Goal: Obtain resource: Download file/media

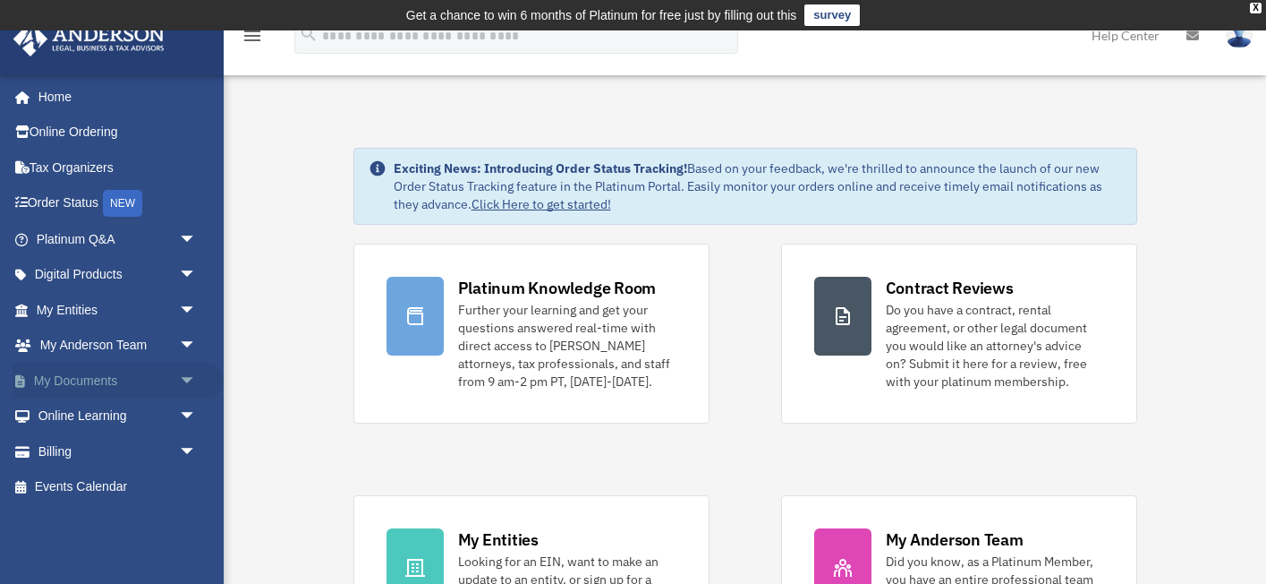
click at [88, 379] on link "My Documents arrow_drop_down" at bounding box center [118, 380] width 211 height 36
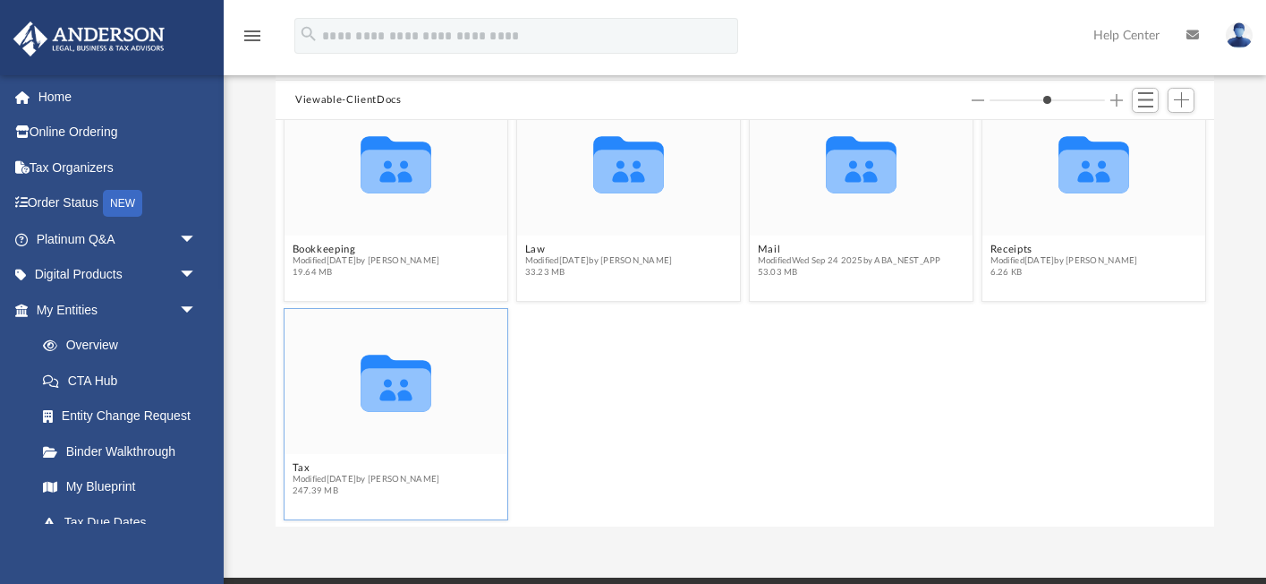
scroll to position [183, 0]
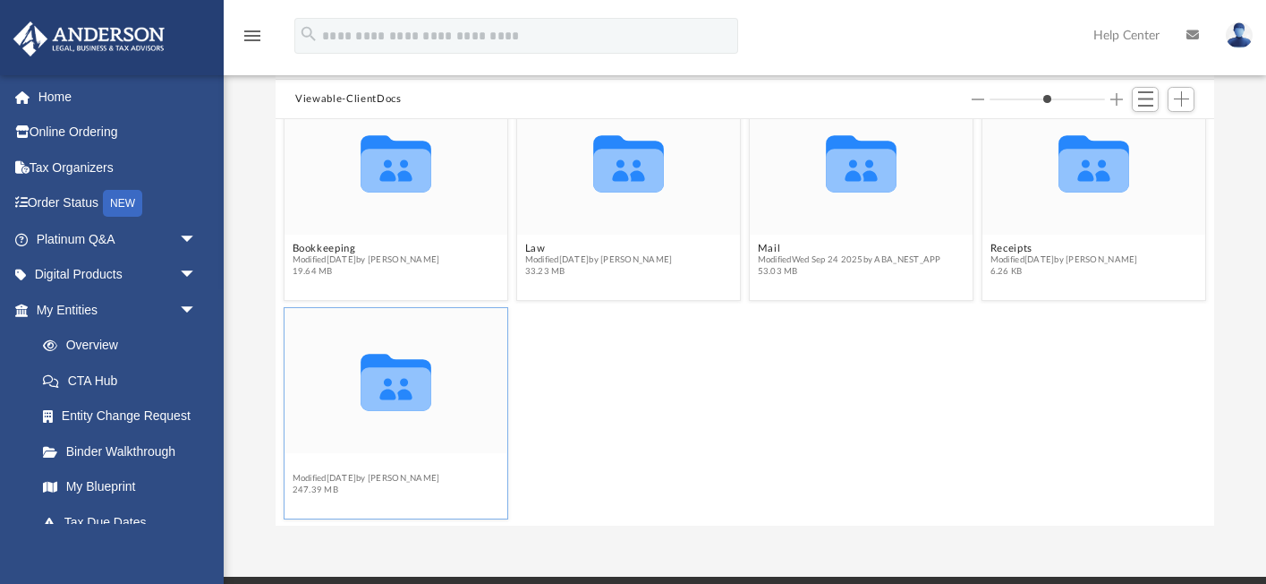
click at [303, 465] on button "Tax" at bounding box center [367, 467] width 148 height 12
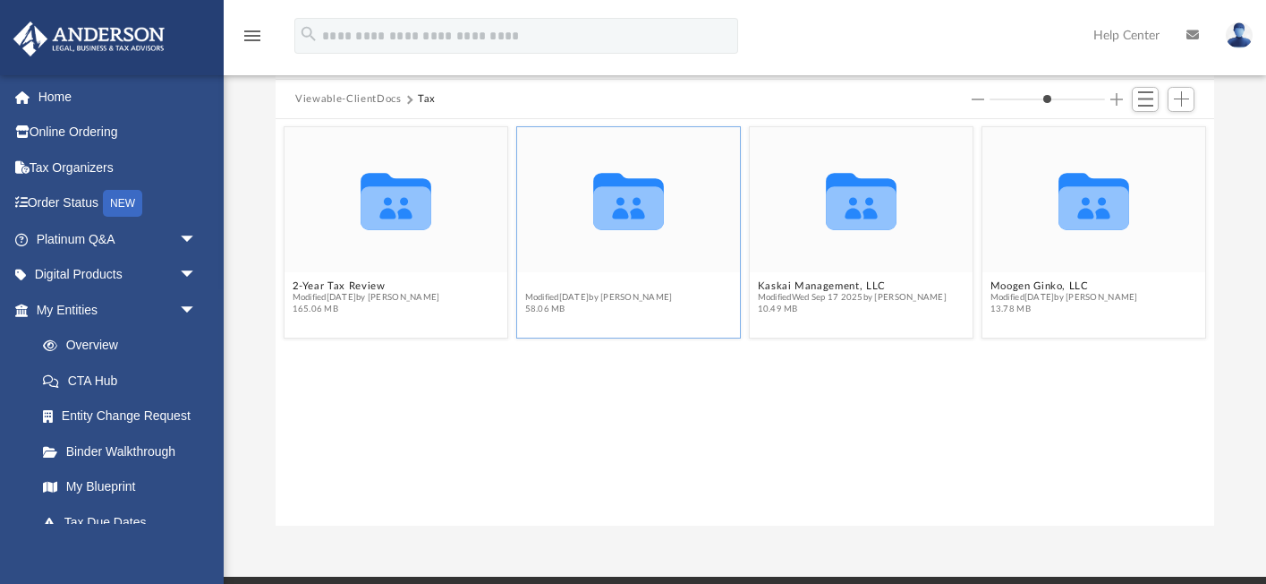
click at [550, 287] on button "Hua, Tinh" at bounding box center [599, 286] width 148 height 12
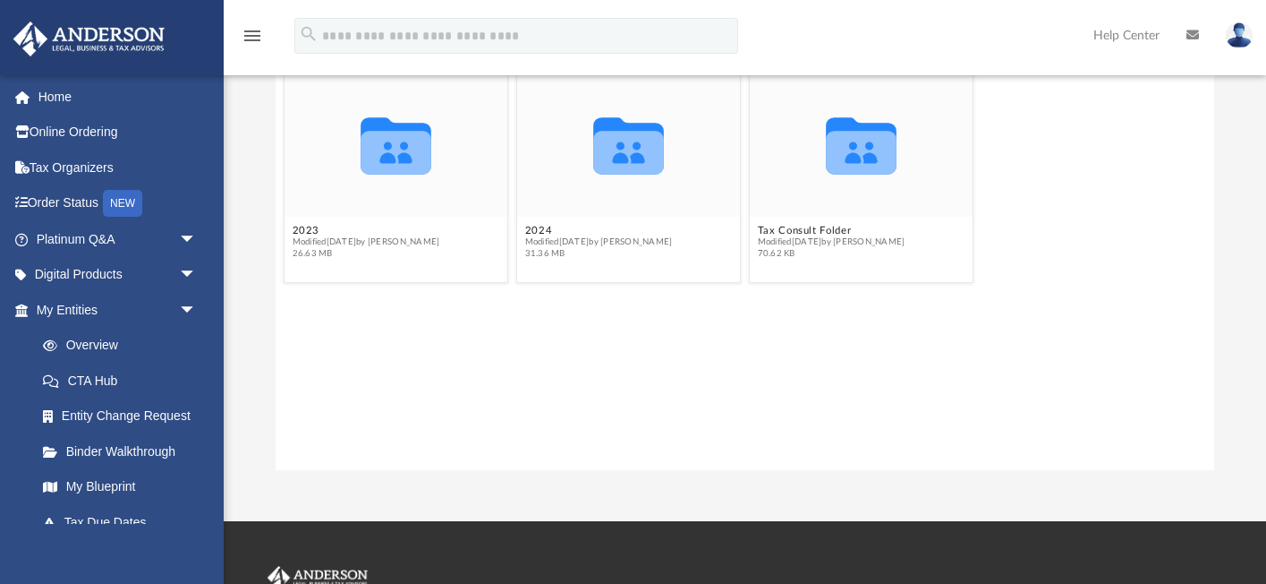
scroll to position [247, 0]
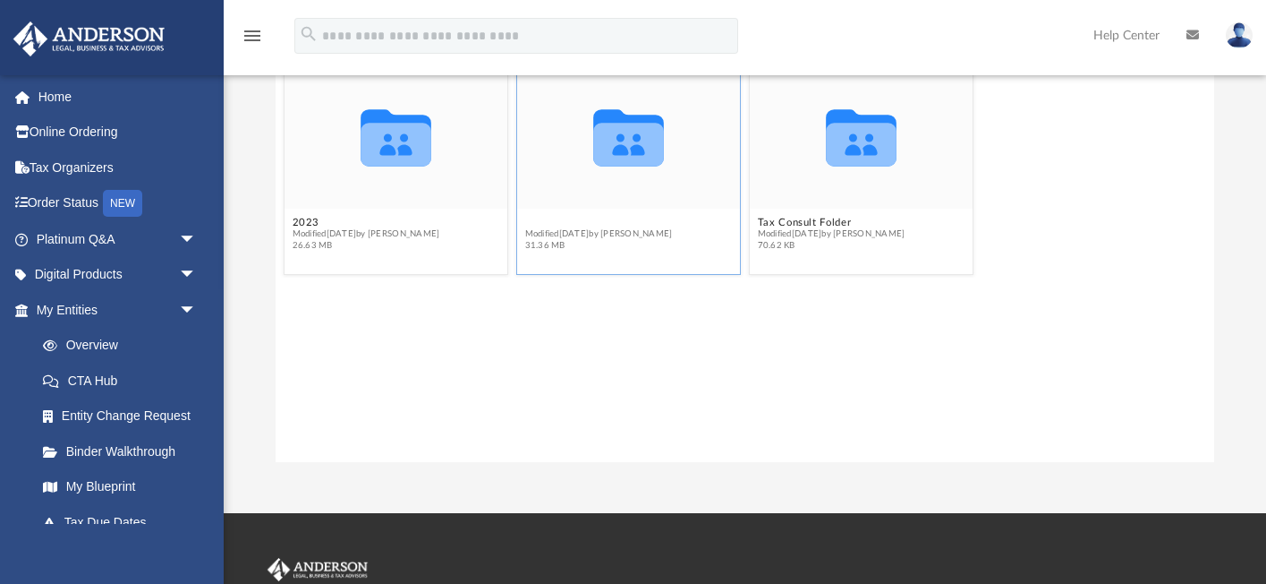
click at [538, 220] on button "2024" at bounding box center [599, 223] width 148 height 12
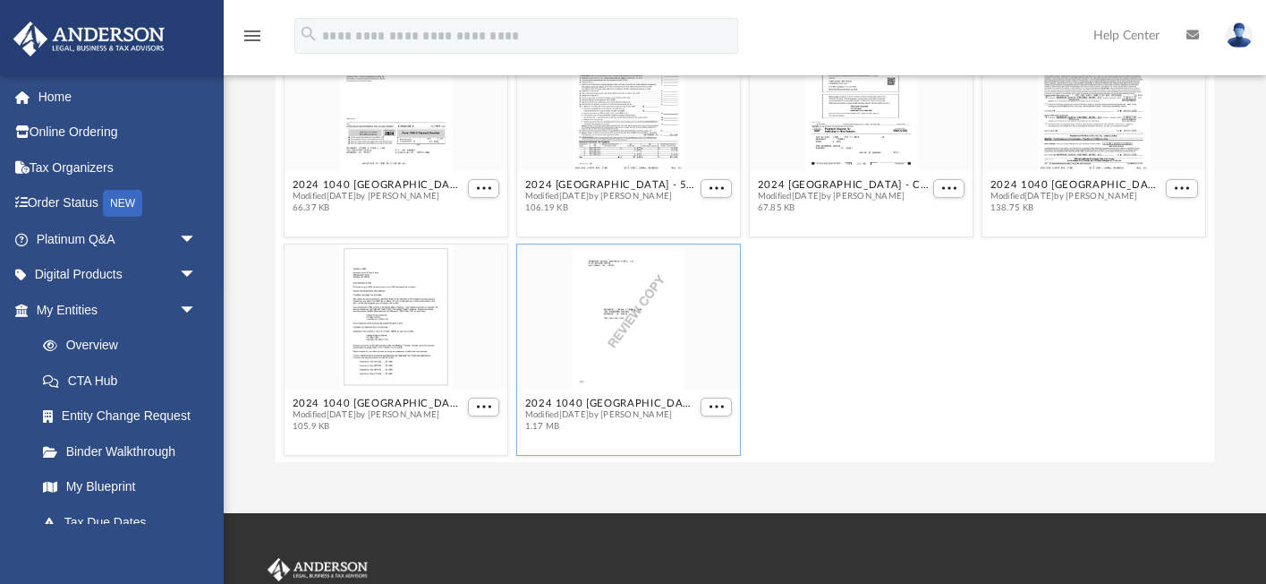
scroll to position [256, 0]
click at [720, 407] on span "More options" at bounding box center [717, 407] width 14 height 9
click at [643, 338] on div "grid" at bounding box center [628, 316] width 223 height 145
click at [636, 401] on button "2024 1040 Hua, Tinh - Review Copy.pdf" at bounding box center [611, 403] width 172 height 12
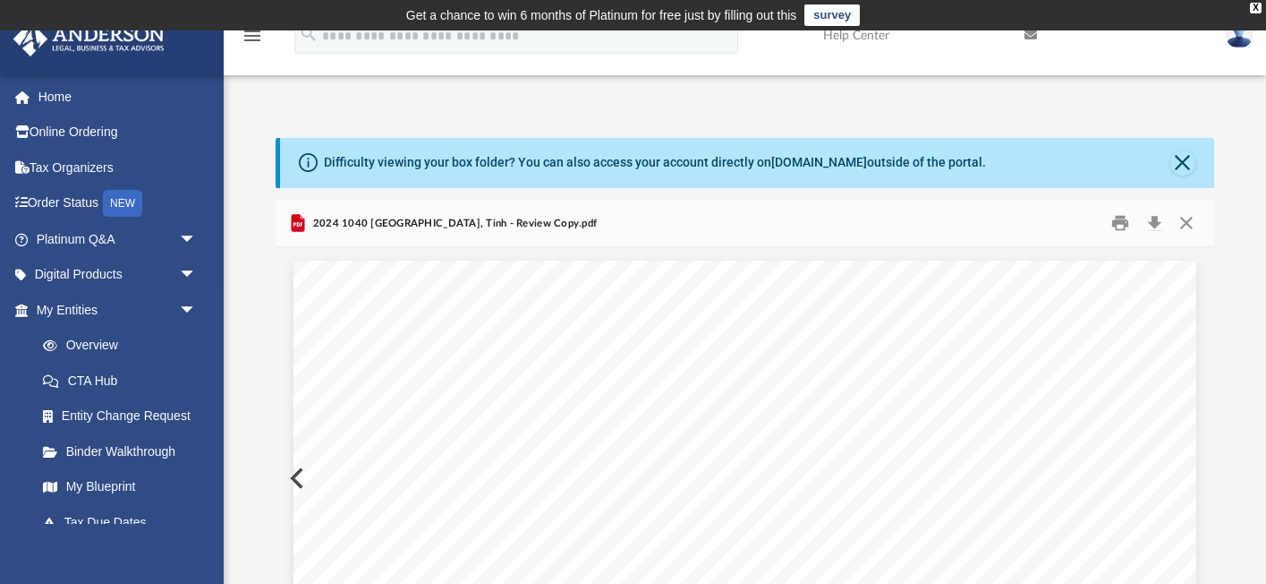
scroll to position [0, 0]
click at [1159, 225] on button "Download" at bounding box center [1154, 223] width 32 height 28
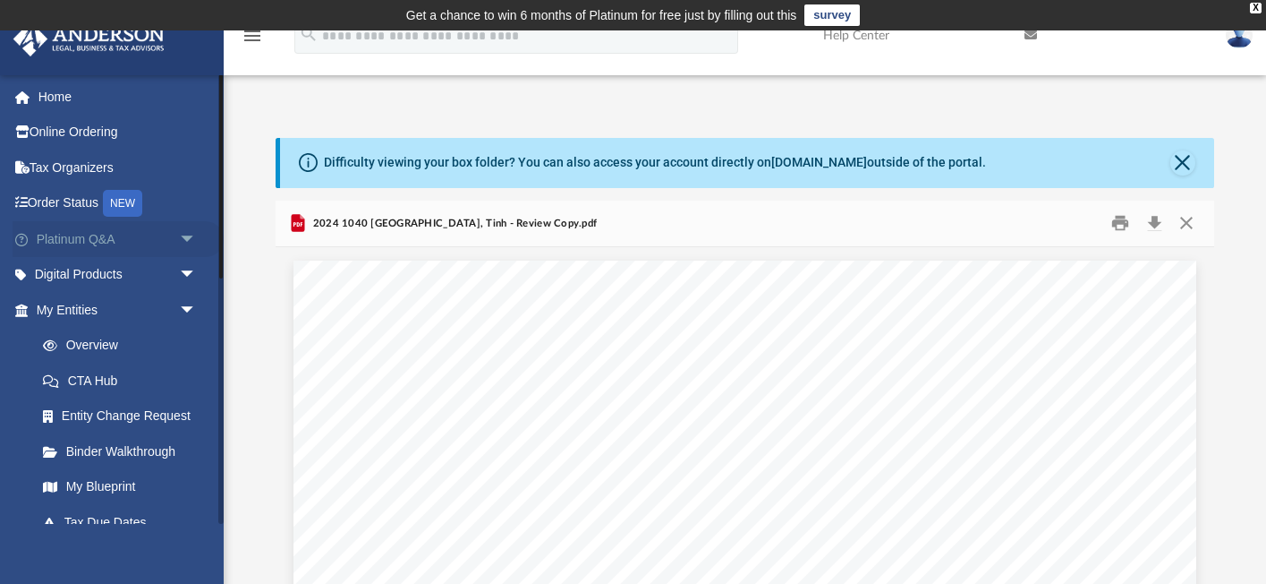
click at [130, 234] on link "Platinum Q&A arrow_drop_down" at bounding box center [118, 239] width 211 height 36
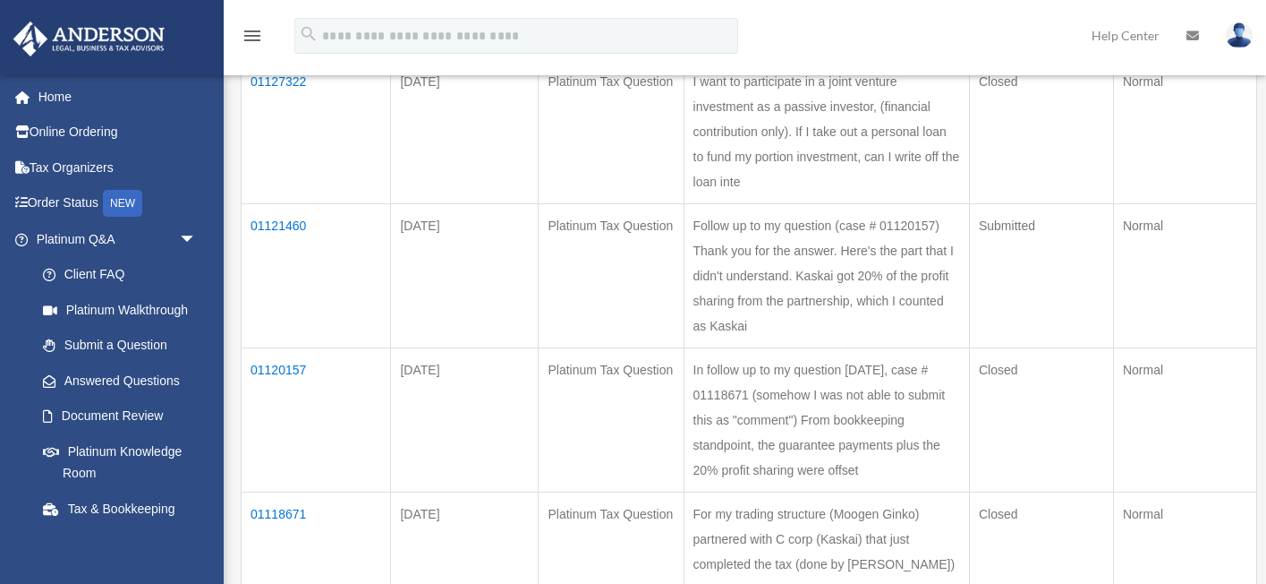
scroll to position [351, 0]
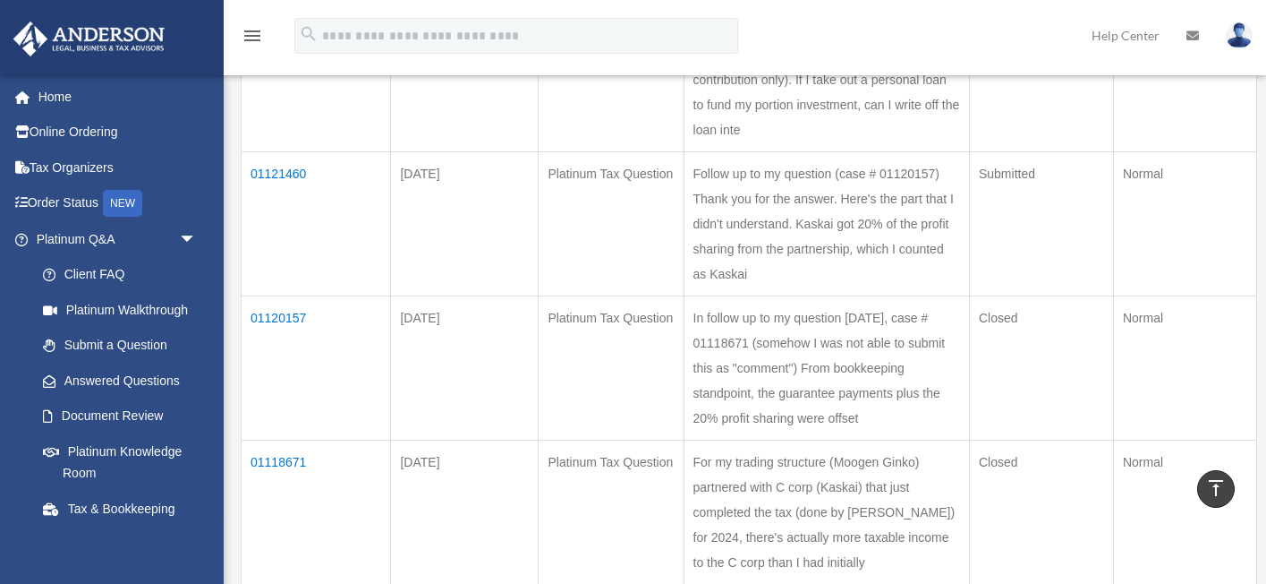
click at [299, 440] on td "01118671" at bounding box center [316, 512] width 149 height 144
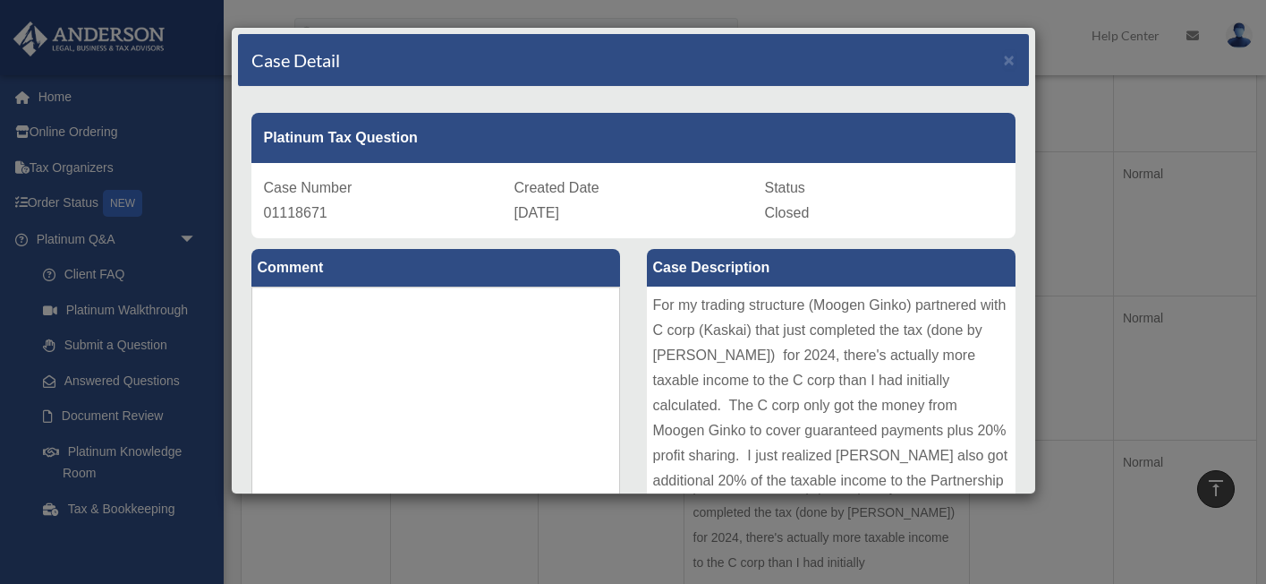
scroll to position [0, 0]
click at [1013, 56] on span "×" at bounding box center [1010, 59] width 12 height 21
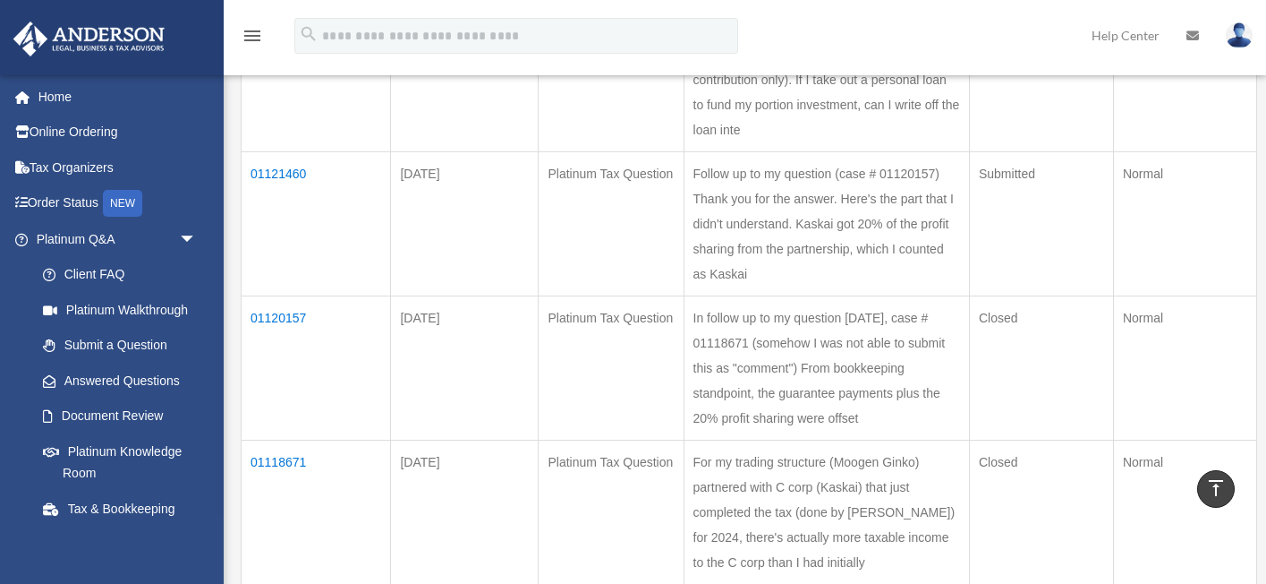
click at [290, 440] on td "01118671" at bounding box center [316, 512] width 149 height 144
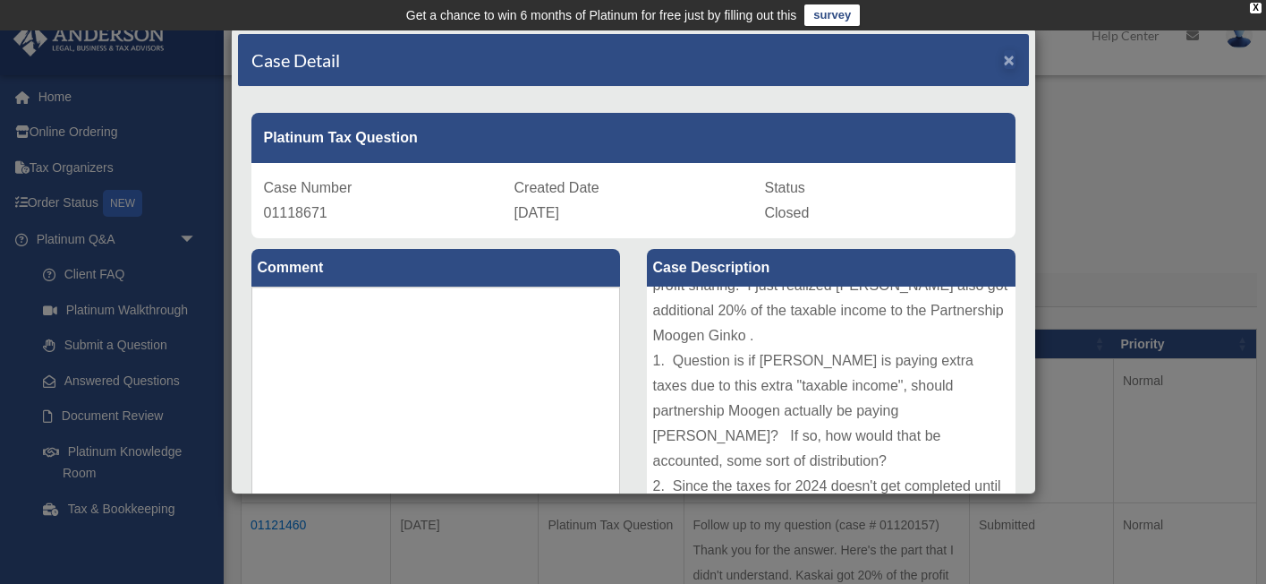
click at [1006, 57] on span "×" at bounding box center [1010, 59] width 12 height 21
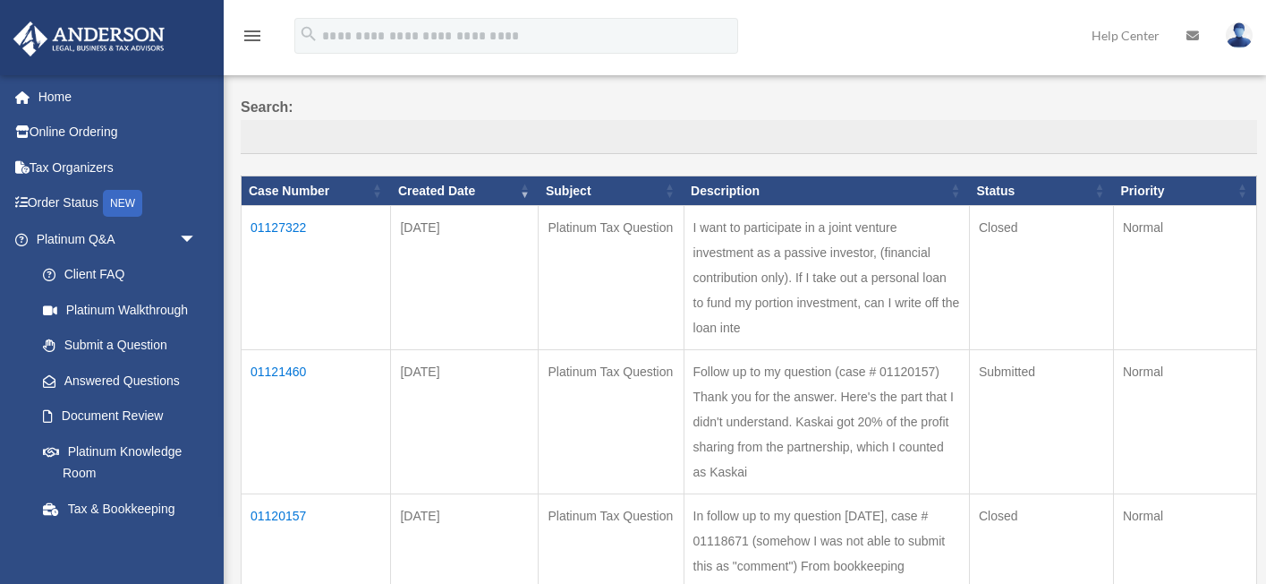
click at [276, 494] on td "01120157" at bounding box center [316, 566] width 149 height 144
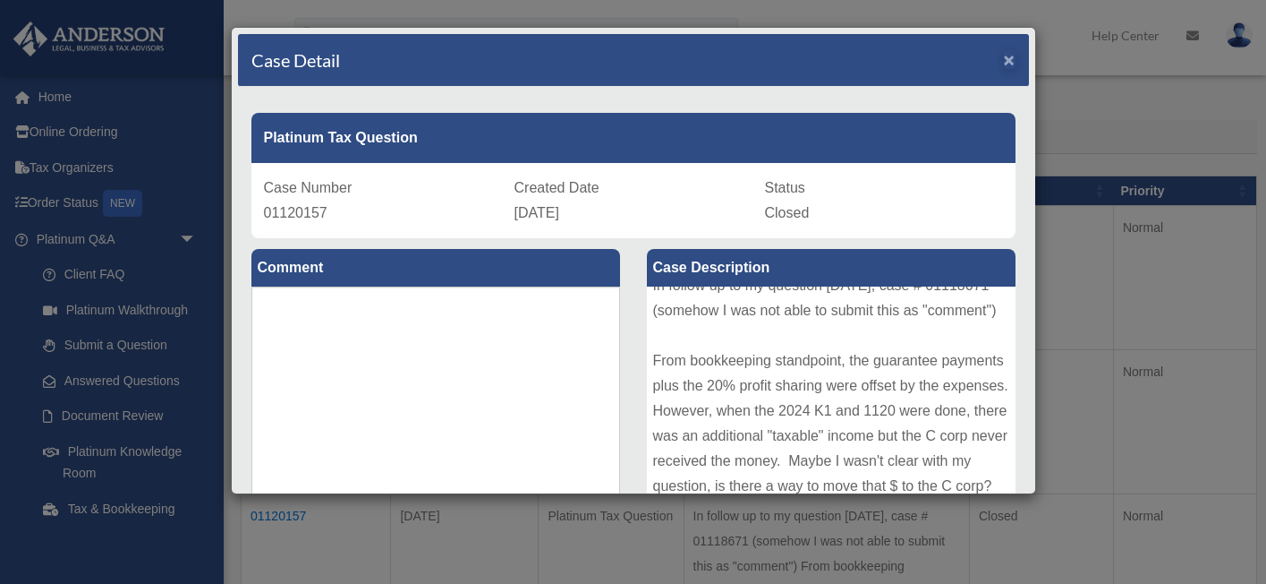
click at [1011, 60] on span "×" at bounding box center [1010, 59] width 12 height 21
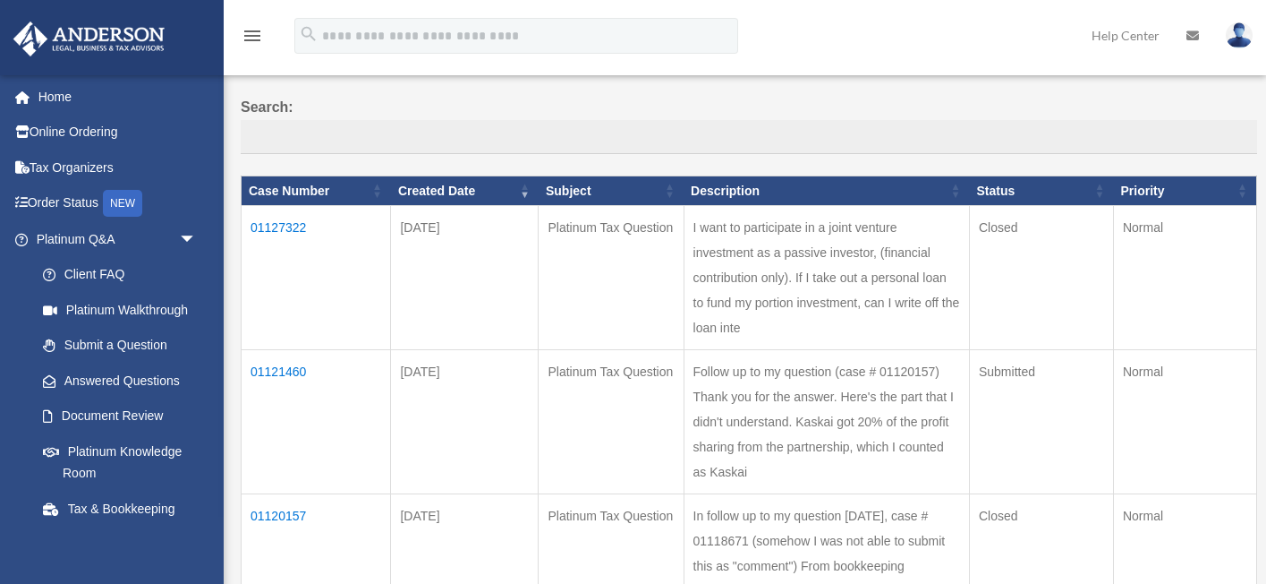
click at [293, 350] on td "01121460" at bounding box center [316, 422] width 149 height 144
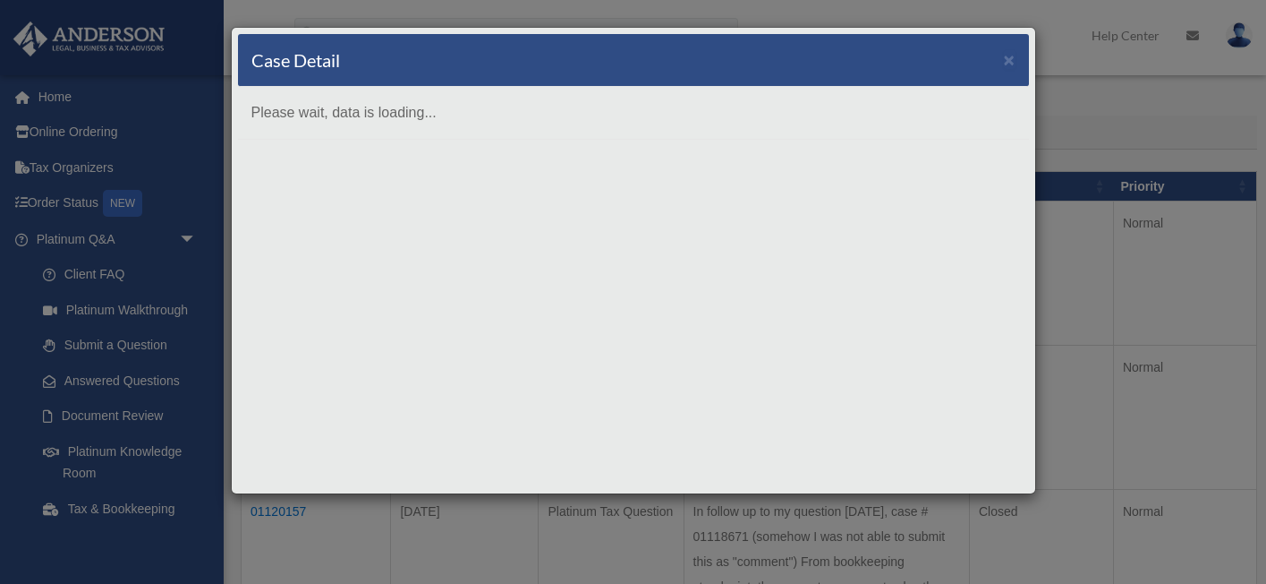
scroll to position [149, 0]
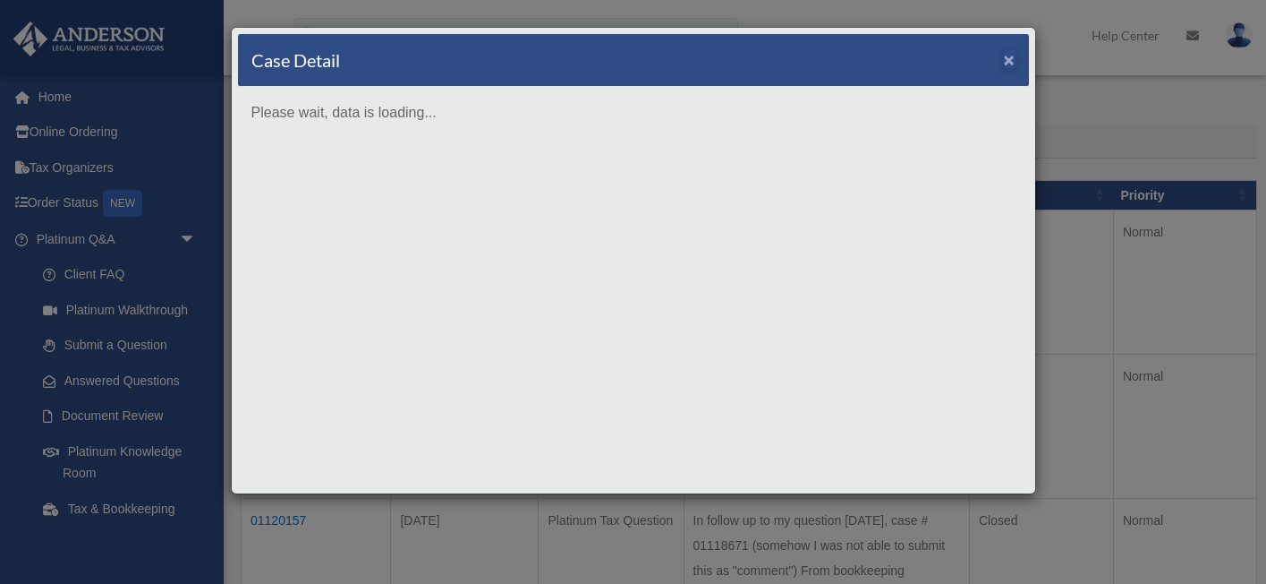
click at [1009, 59] on span "×" at bounding box center [1010, 59] width 12 height 21
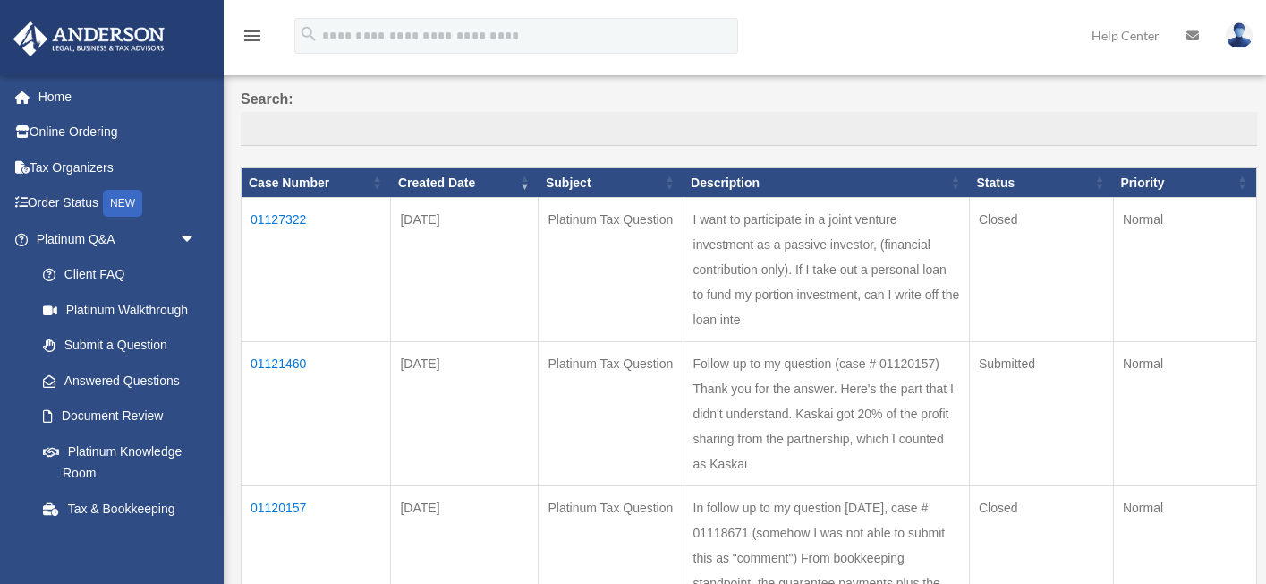
scroll to position [164, 0]
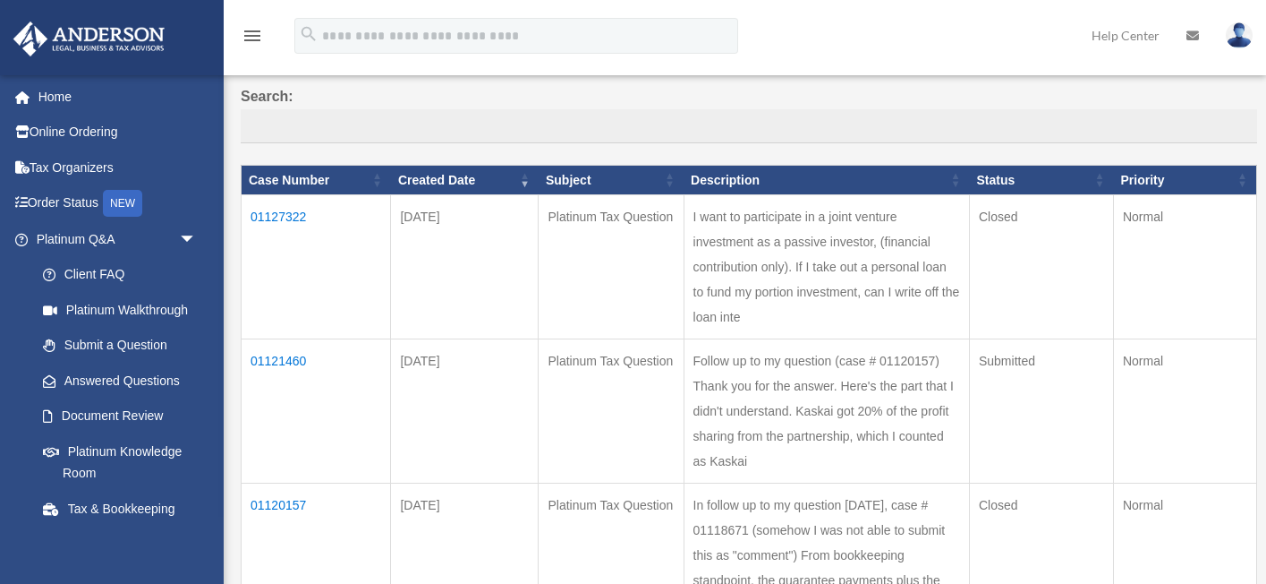
click at [289, 339] on td "01121460" at bounding box center [316, 411] width 149 height 144
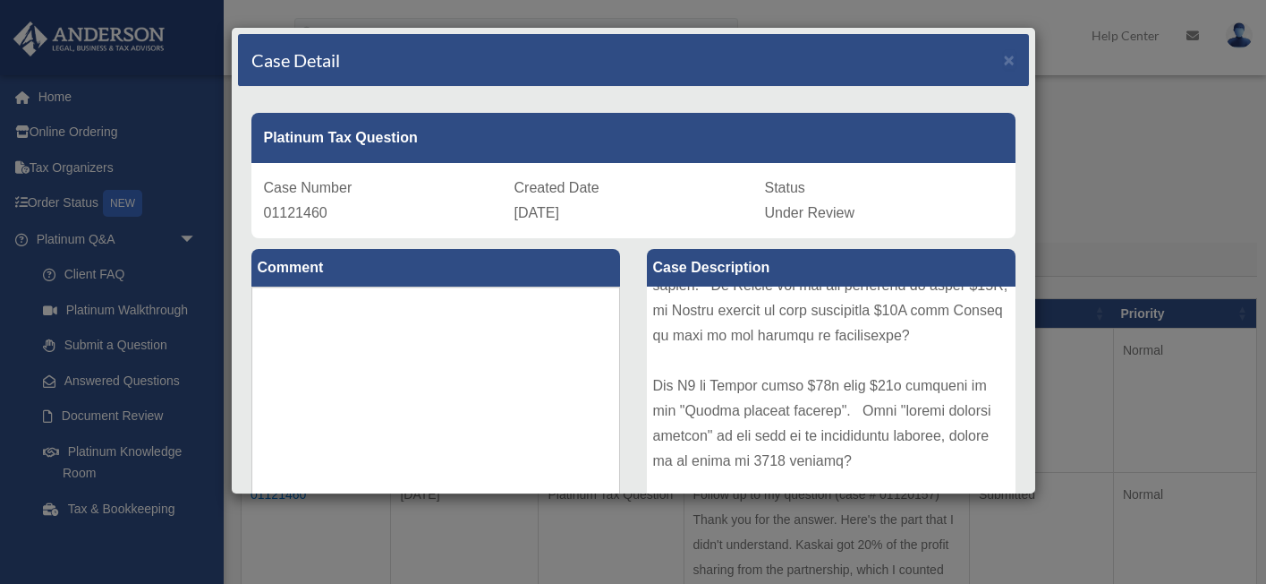
scroll to position [0, 0]
click at [1007, 60] on span "×" at bounding box center [1010, 59] width 12 height 21
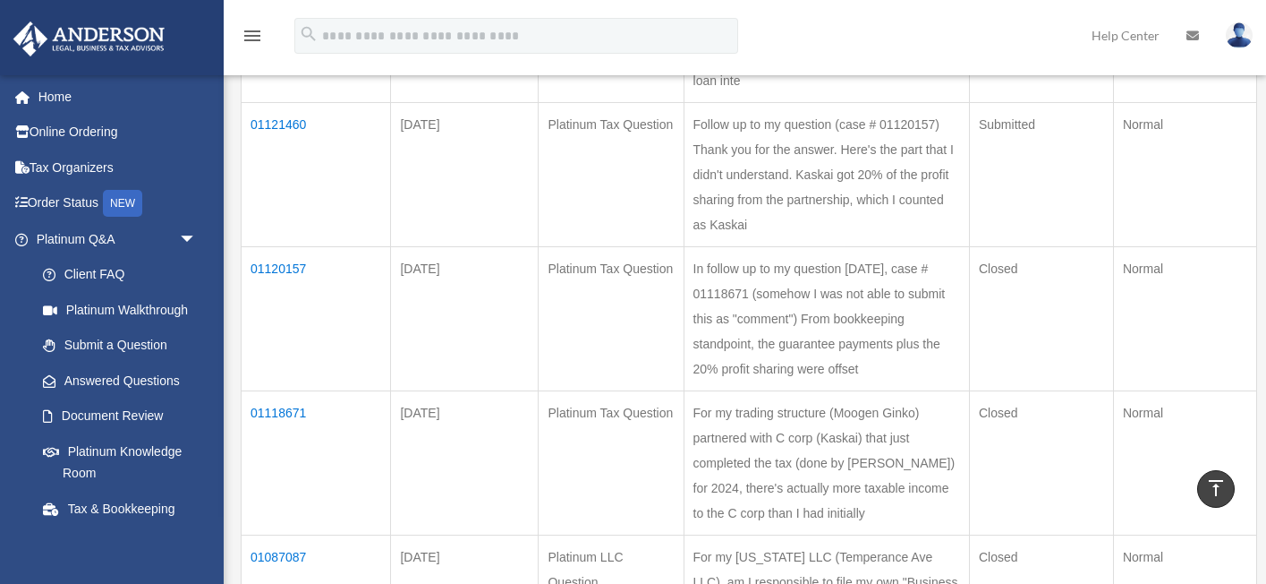
scroll to position [400, 0]
